Goal: Find specific page/section: Find specific page/section

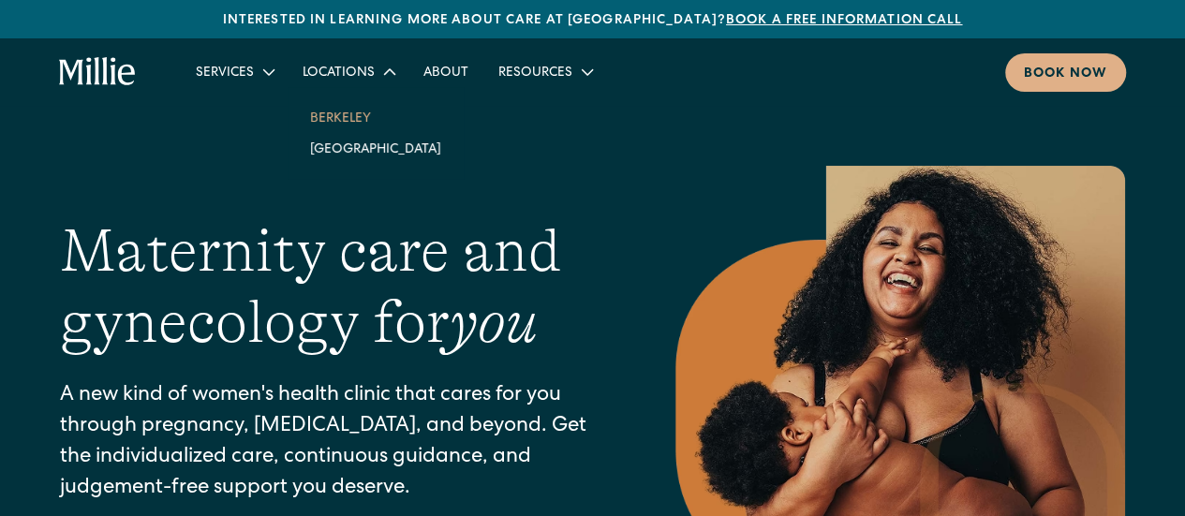
click at [352, 110] on link "Berkeley" at bounding box center [375, 117] width 161 height 31
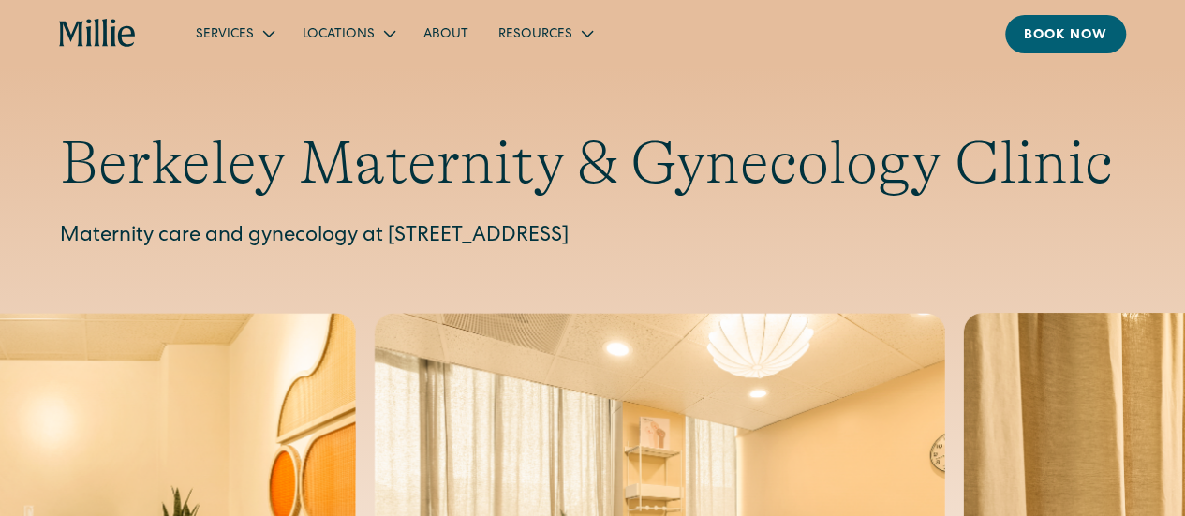
drag, startPoint x: 387, startPoint y: 235, endPoint x: 862, endPoint y: 235, distance: 474.8
click at [862, 235] on p "Maternity care and gynecology at 2999 Regent Street, Suite 524, Berkeley, CA 94…" at bounding box center [592, 237] width 1065 height 31
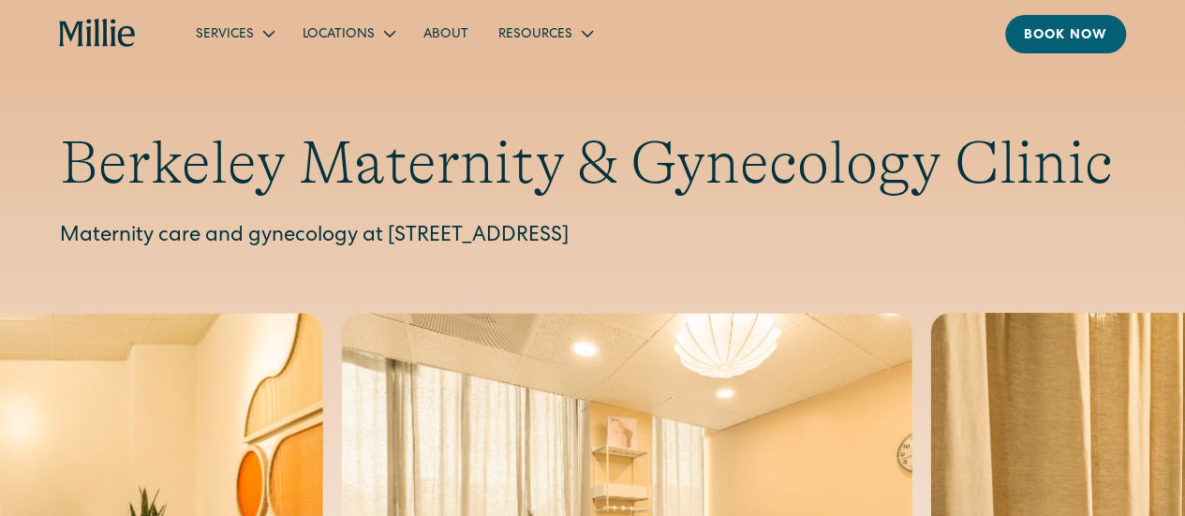
copy p "2999 Regent Street, Suite 524, Berkeley, CA 94705"
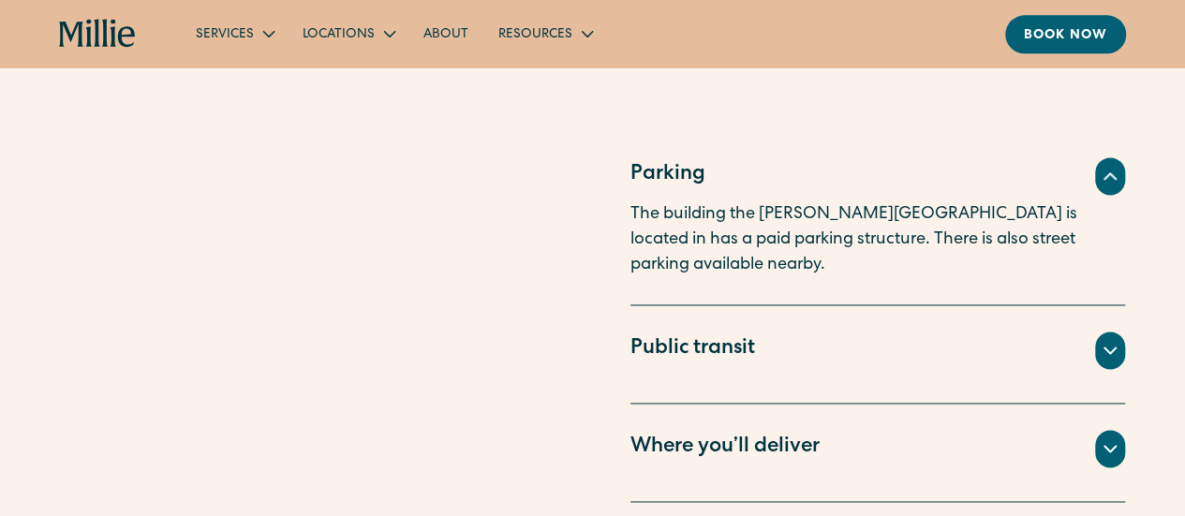
scroll to position [1246, 0]
